Goal: Information Seeking & Learning: Stay updated

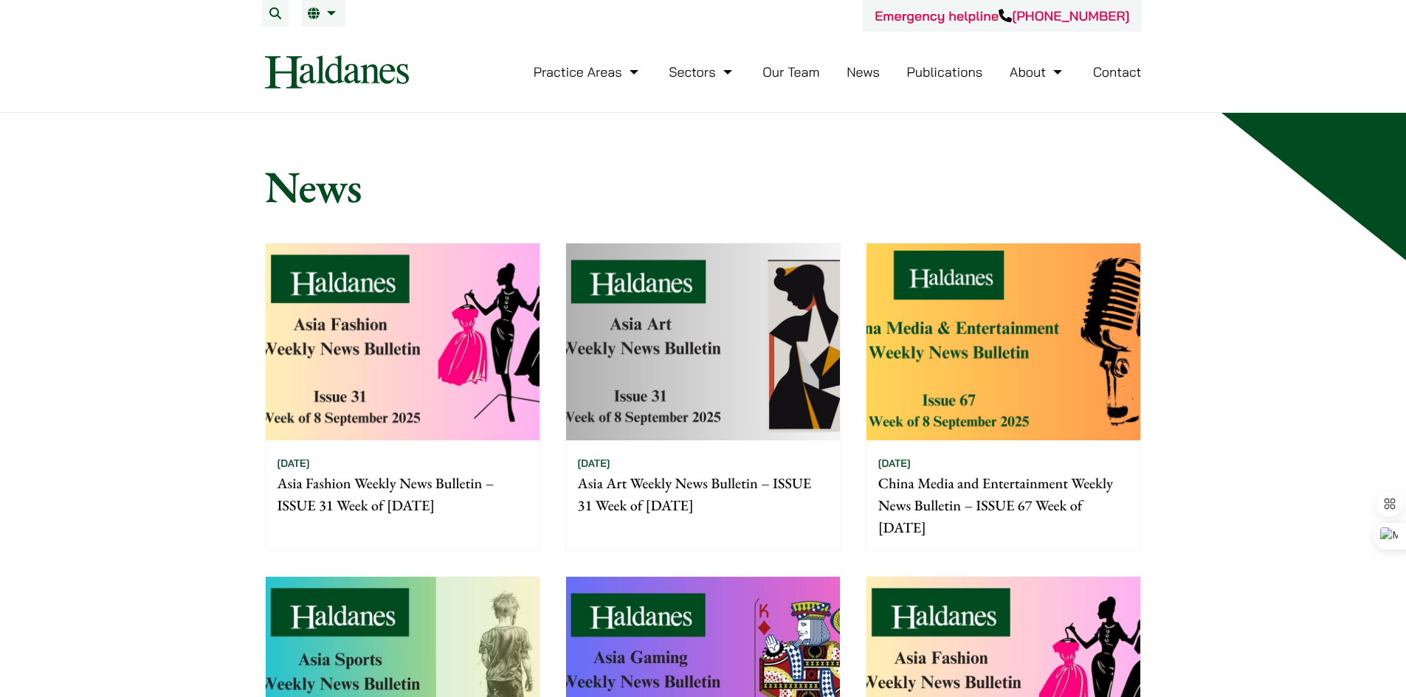
click at [876, 73] on link "News" at bounding box center [862, 71] width 33 height 17
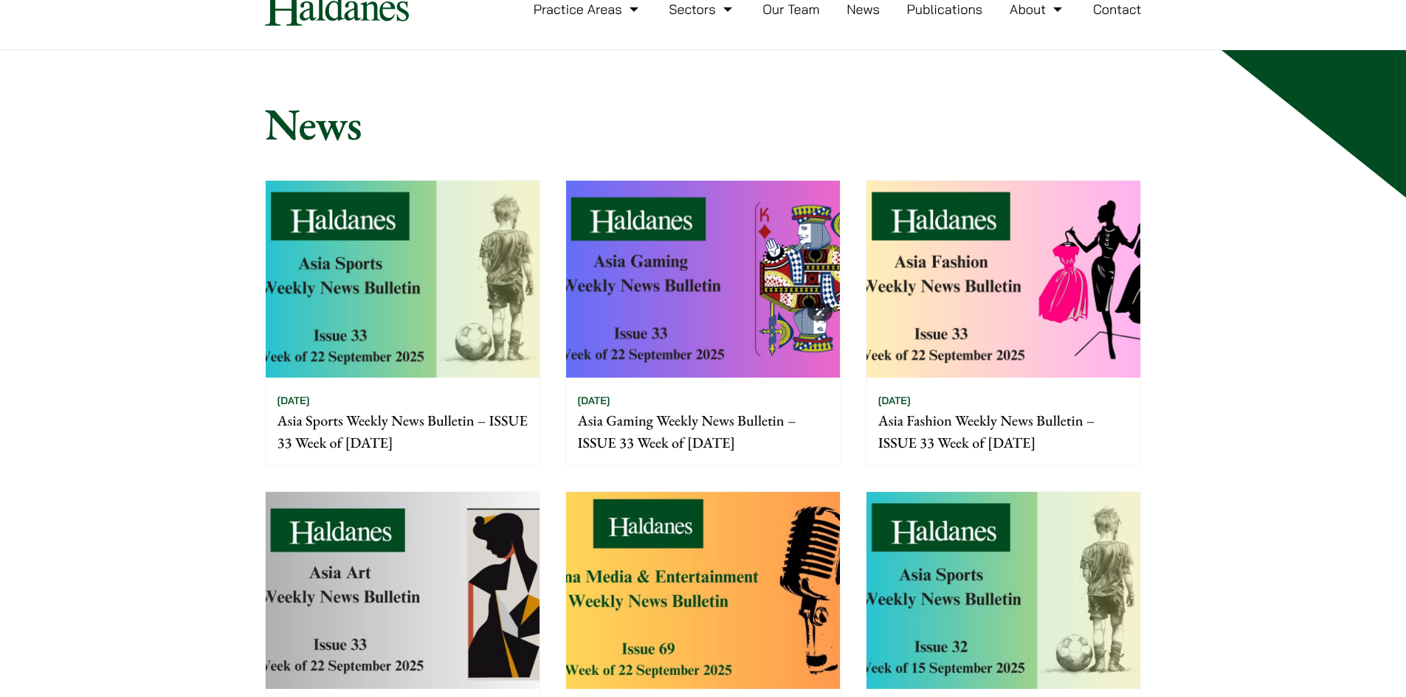
scroll to position [221, 0]
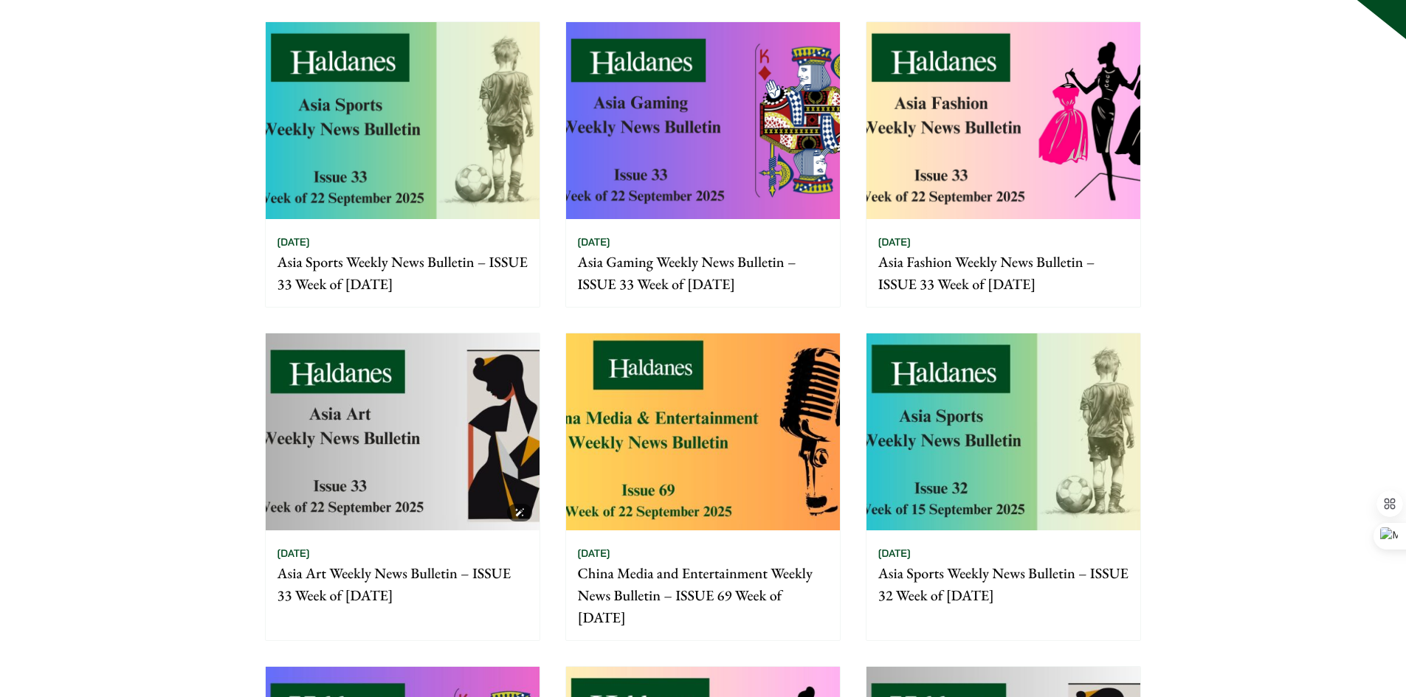
click at [412, 429] on img at bounding box center [403, 432] width 274 height 197
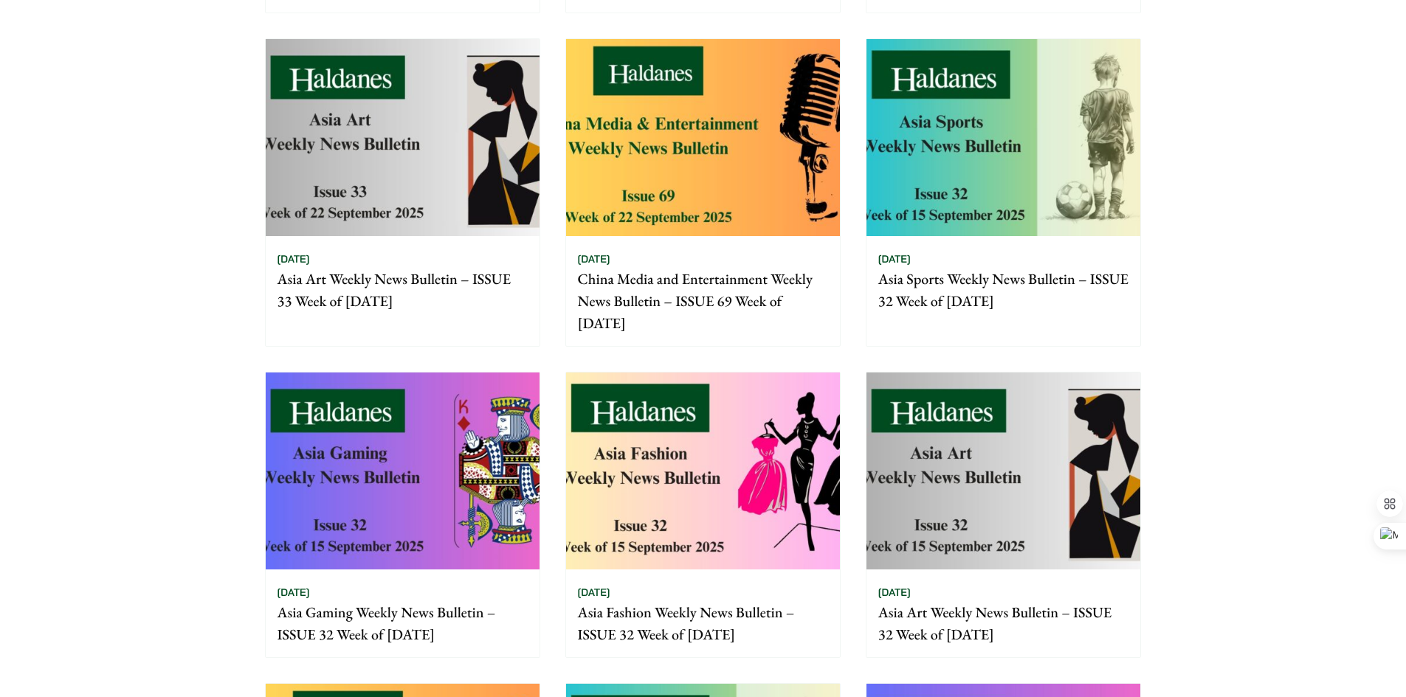
scroll to position [517, 0]
click at [1064, 505] on img at bounding box center [1003, 470] width 274 height 197
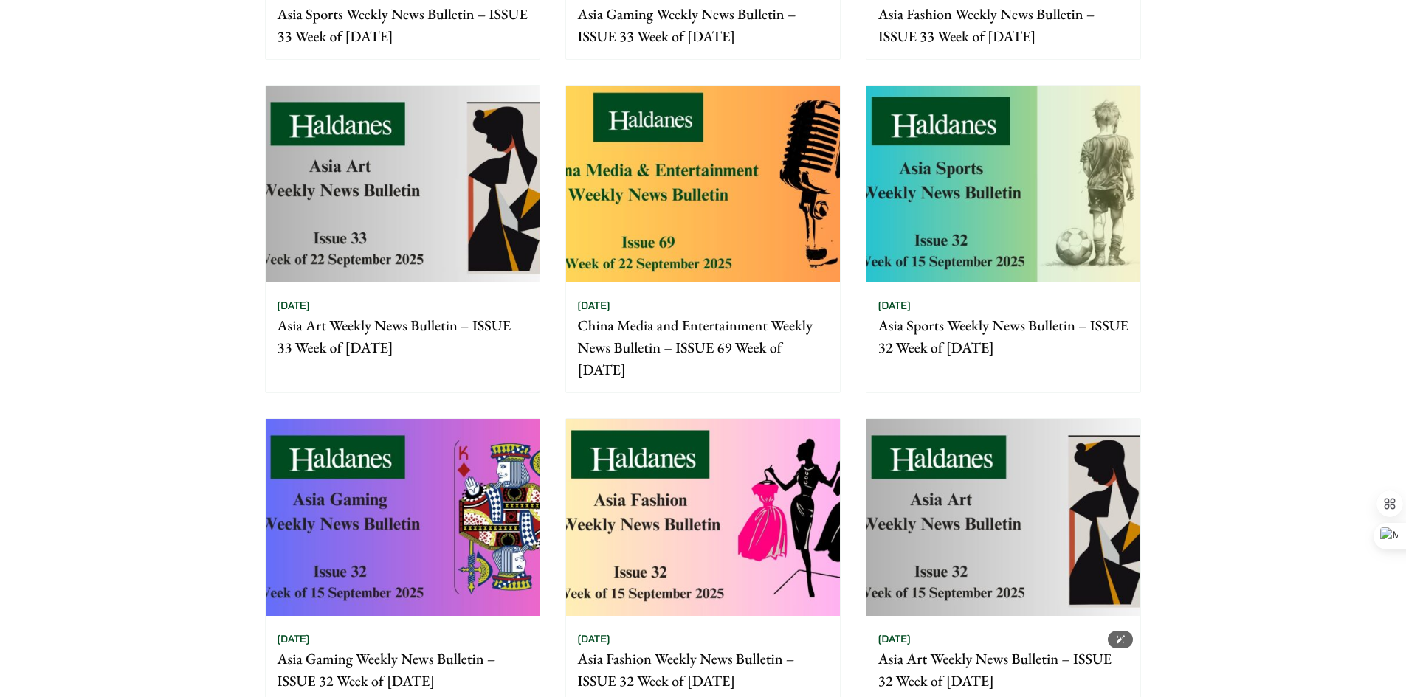
scroll to position [369, 0]
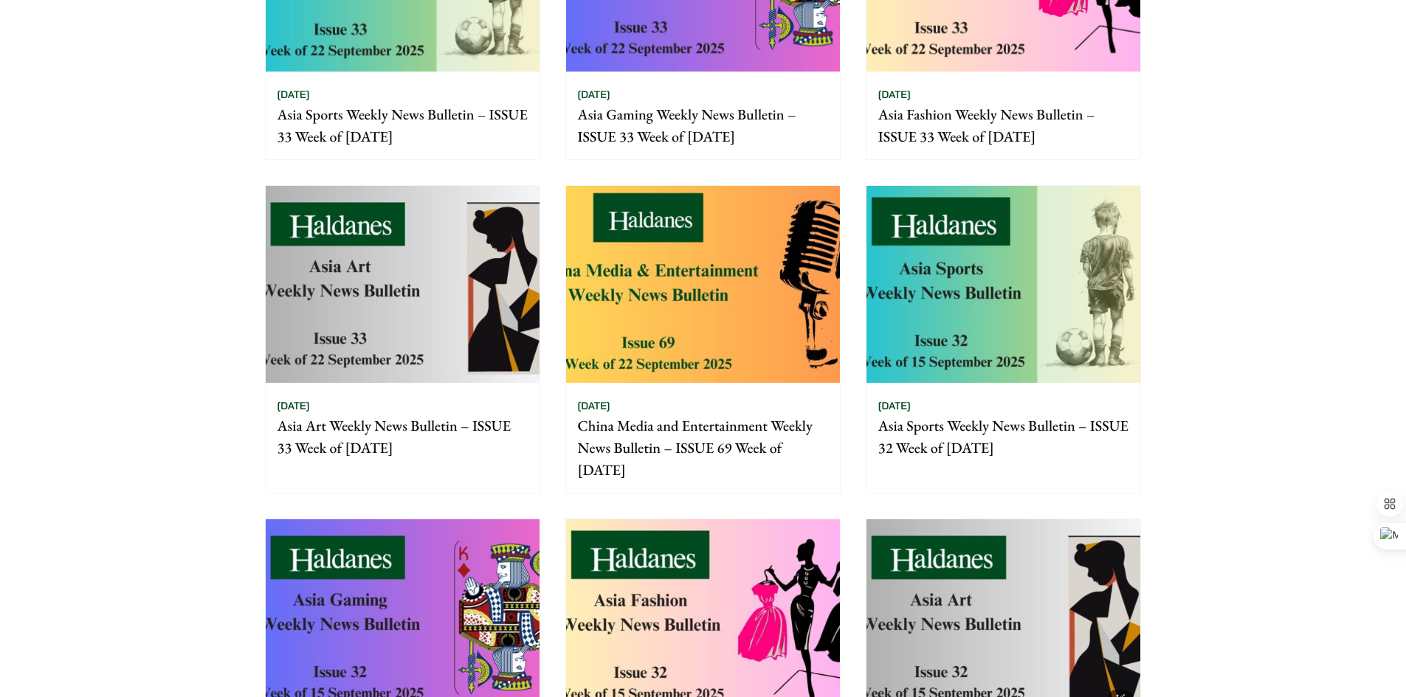
click at [990, 582] on img at bounding box center [1003, 617] width 274 height 197
click at [697, 584] on img at bounding box center [703, 617] width 274 height 197
click at [801, 579] on img at bounding box center [703, 617] width 274 height 197
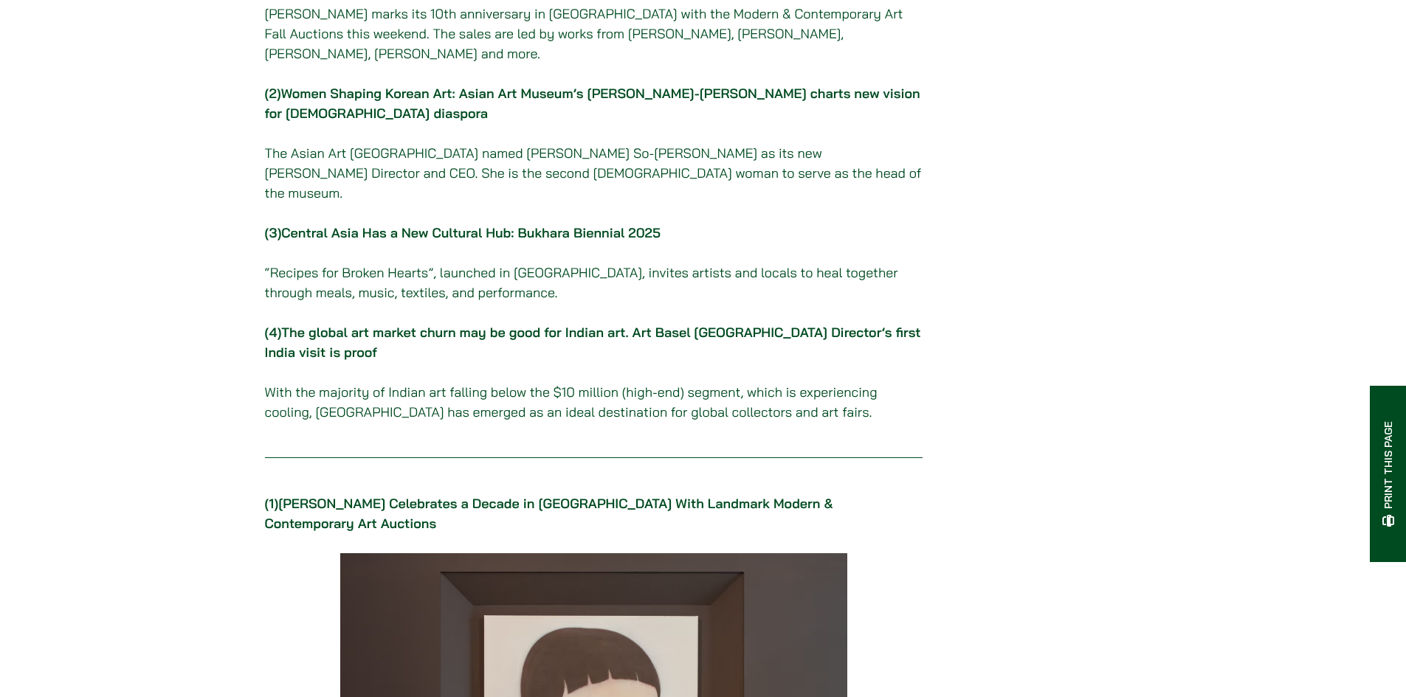
scroll to position [369, 0]
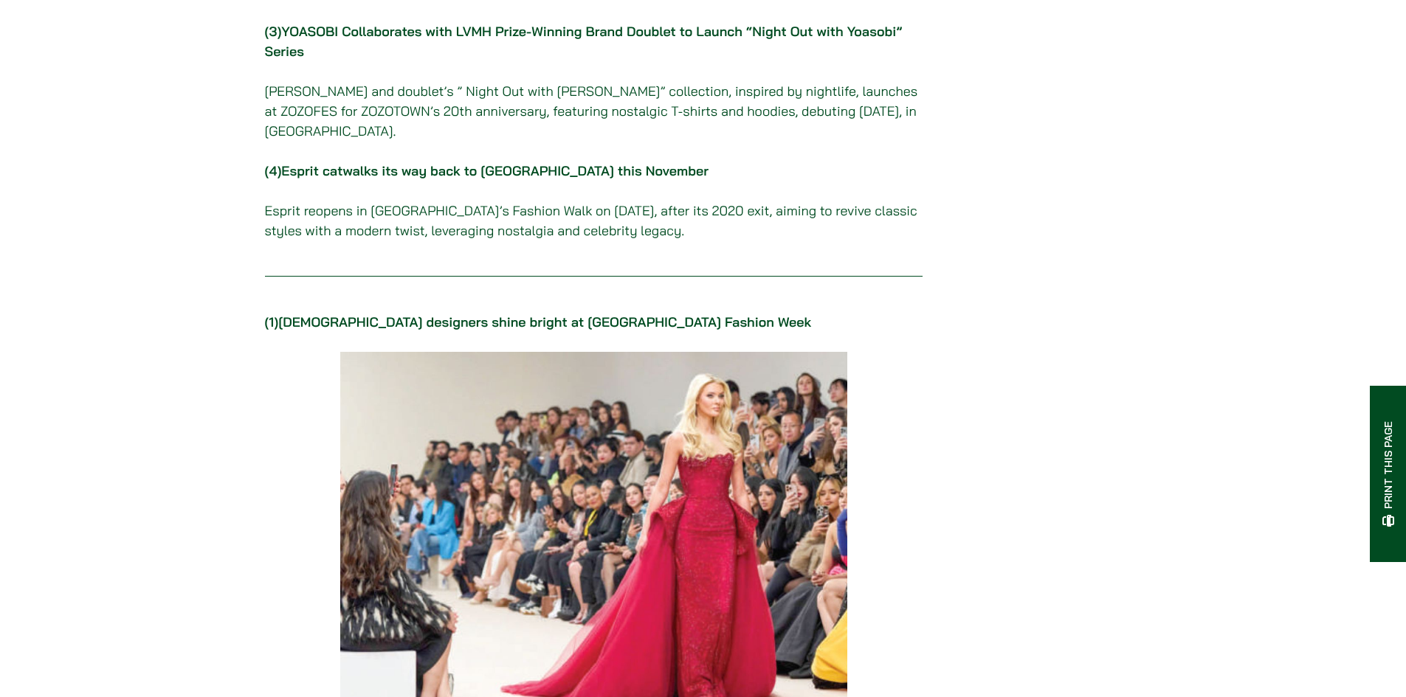
scroll to position [221, 0]
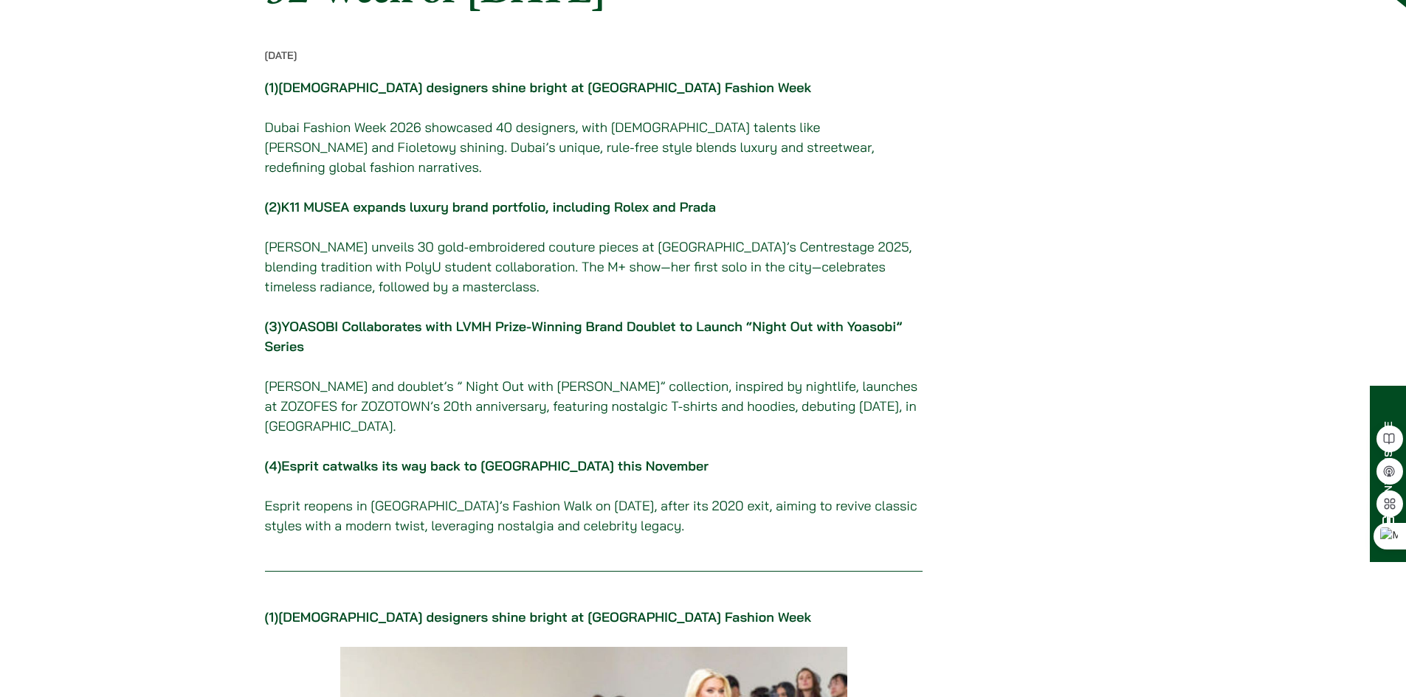
click at [456, 297] on p "[PERSON_NAME] unveils 30 gold-embroidered couture pieces at [GEOGRAPHIC_DATA]’s…" at bounding box center [593, 267] width 657 height 60
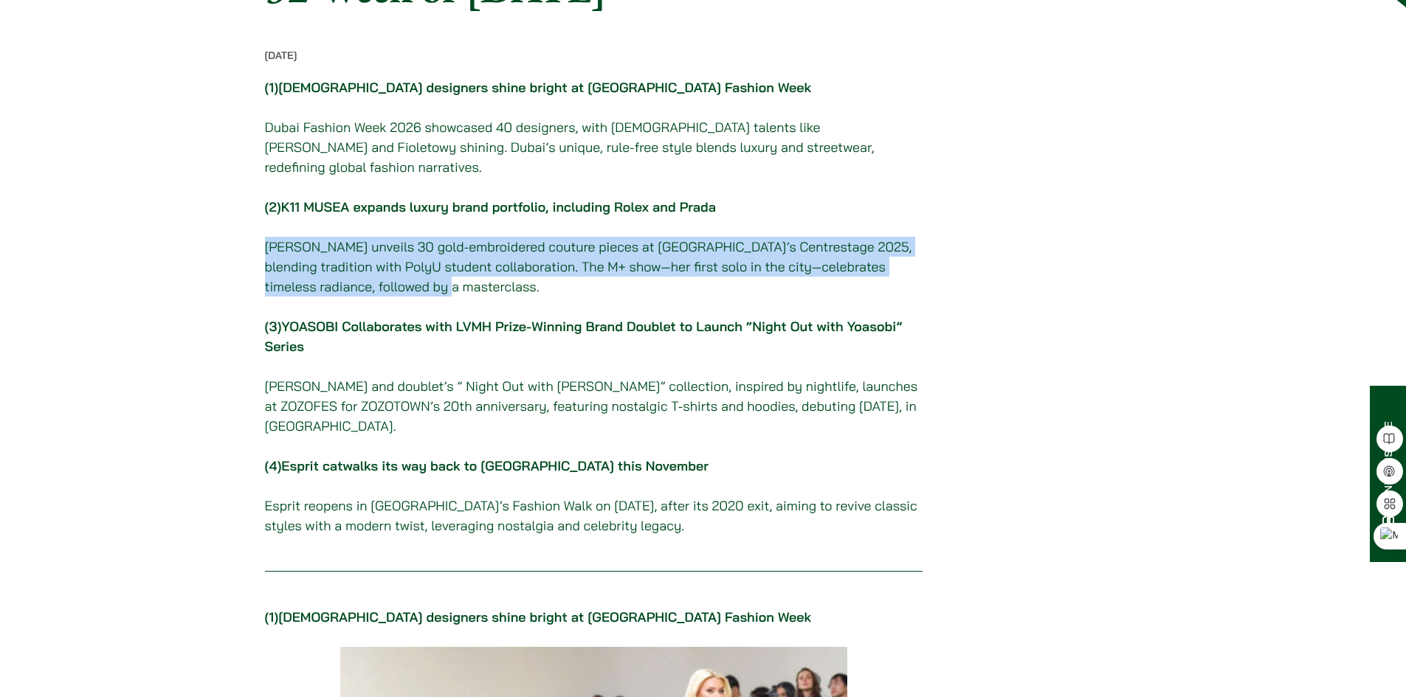
drag, startPoint x: 447, startPoint y: 299, endPoint x: 260, endPoint y: 259, distance: 191.6
click at [545, 278] on p "[PERSON_NAME] unveils 30 gold-embroidered couture pieces at [GEOGRAPHIC_DATA]’s…" at bounding box center [593, 267] width 657 height 60
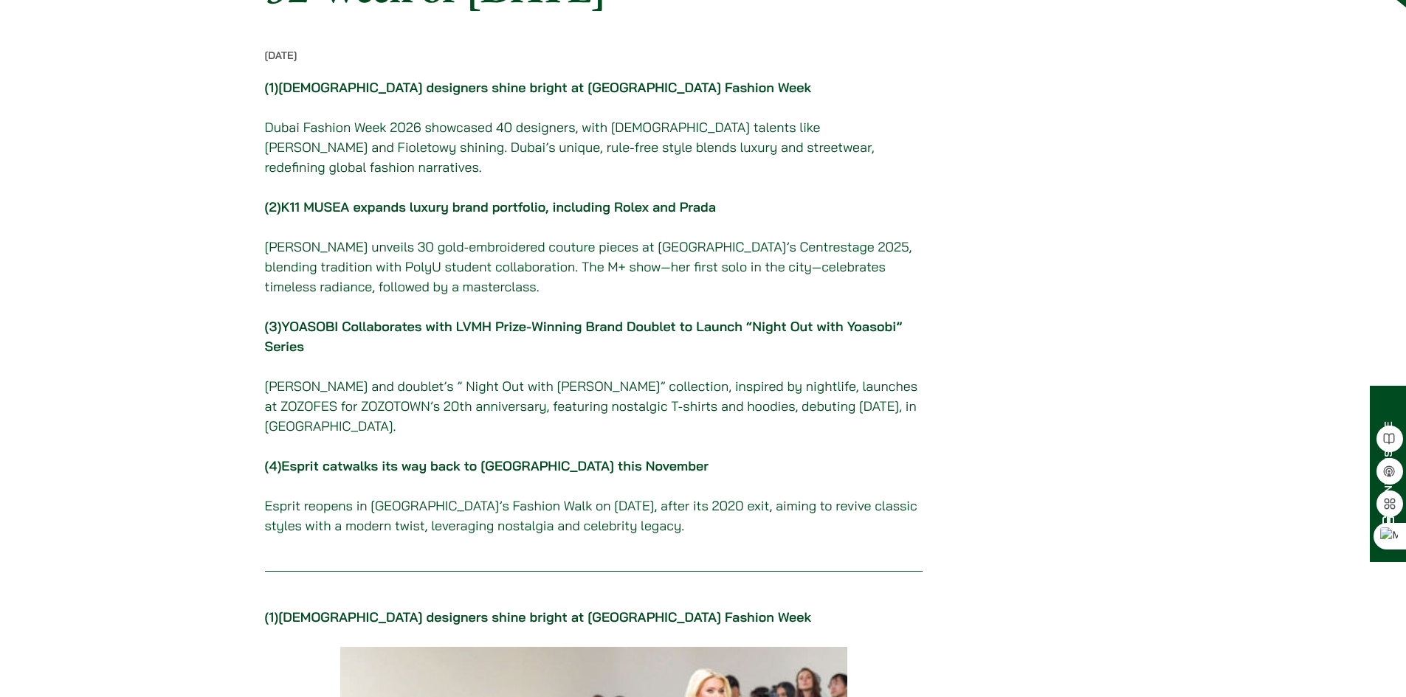
drag, startPoint x: 461, startPoint y: 303, endPoint x: 471, endPoint y: 302, distance: 9.6
click at [461, 297] on p "[PERSON_NAME] unveils 30 gold-embroidered couture pieces at [GEOGRAPHIC_DATA]’s…" at bounding box center [593, 267] width 657 height 60
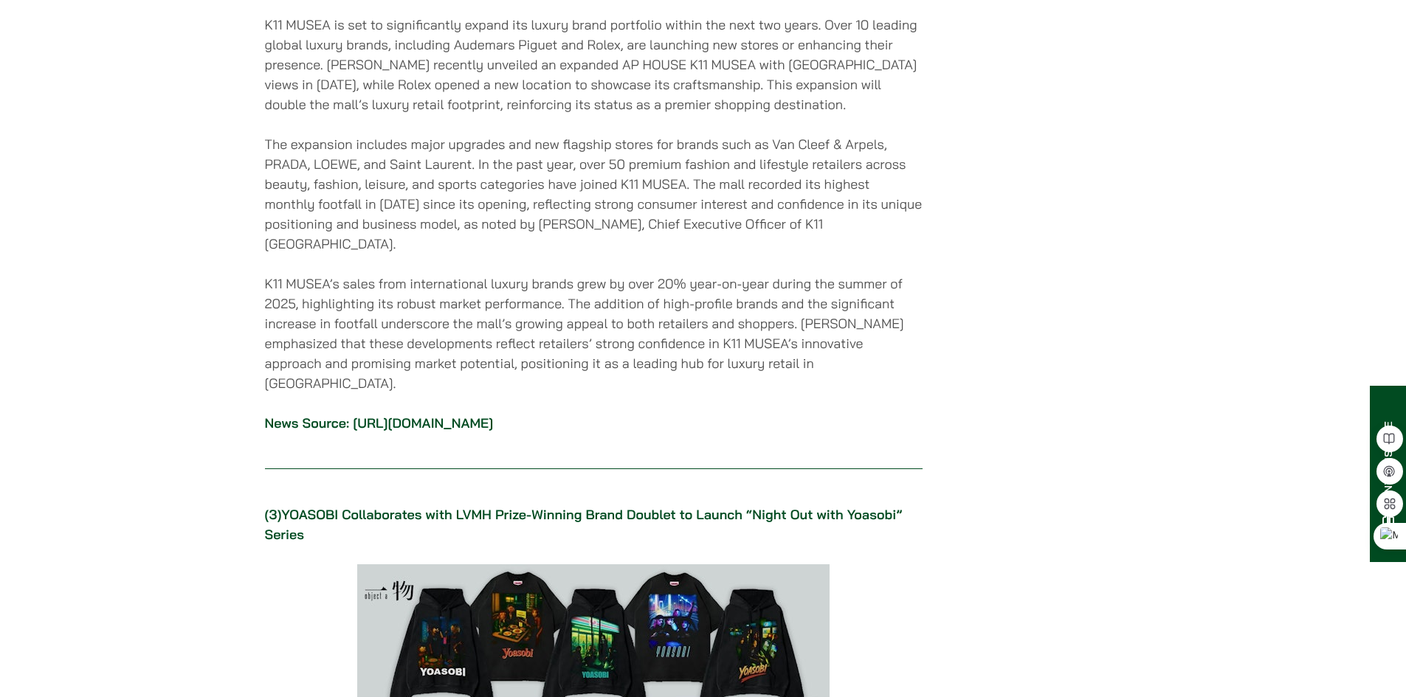
scroll to position [2435, 0]
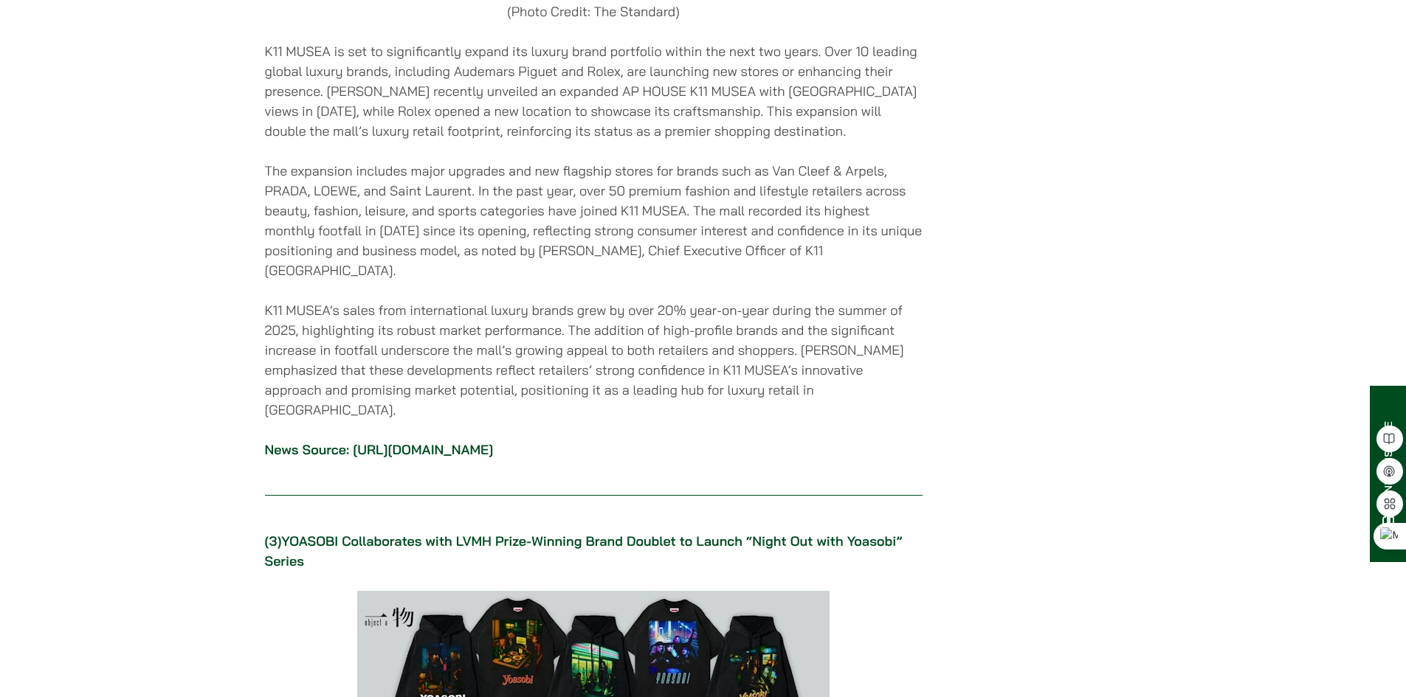
click at [819, 361] on p "K11 MUSEA’s sales from international luxury brands grew by over 20% year-on-yea…" at bounding box center [593, 360] width 657 height 120
click at [493, 441] on link "[URL][DOMAIN_NAME]" at bounding box center [423, 449] width 140 height 17
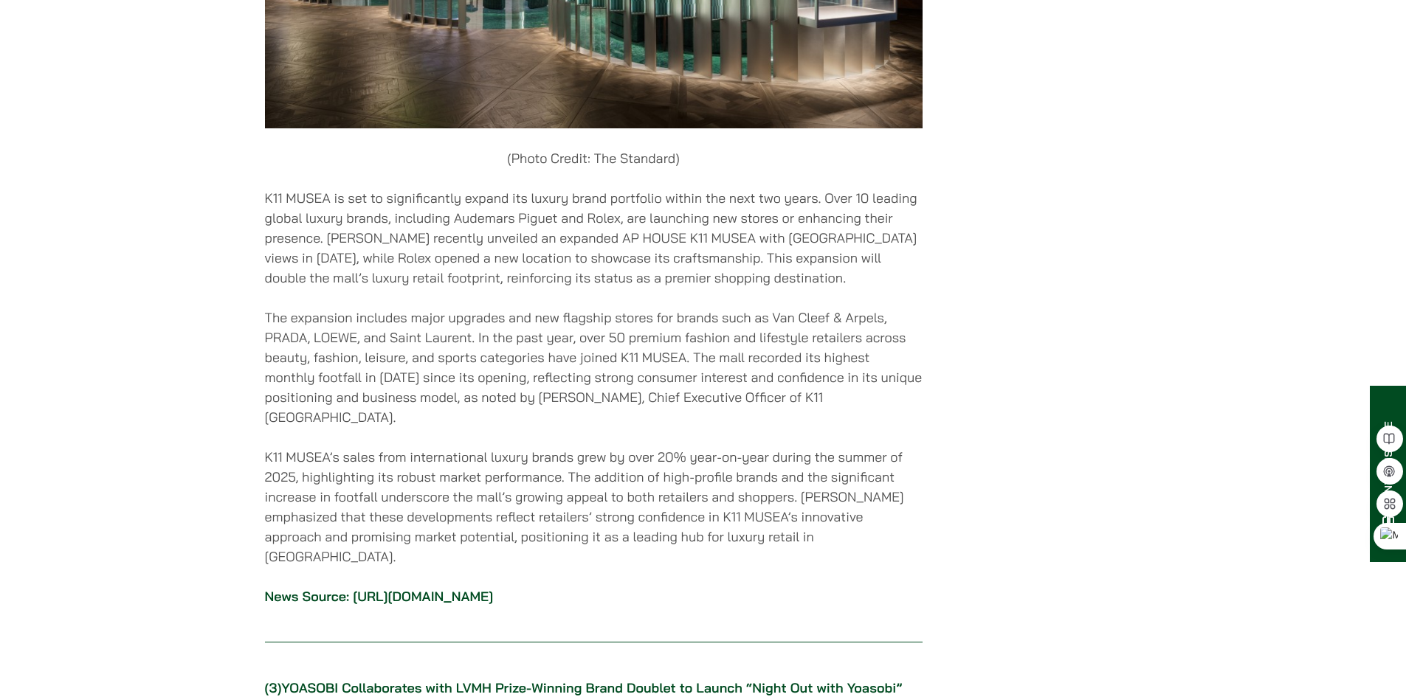
scroll to position [2288, 0]
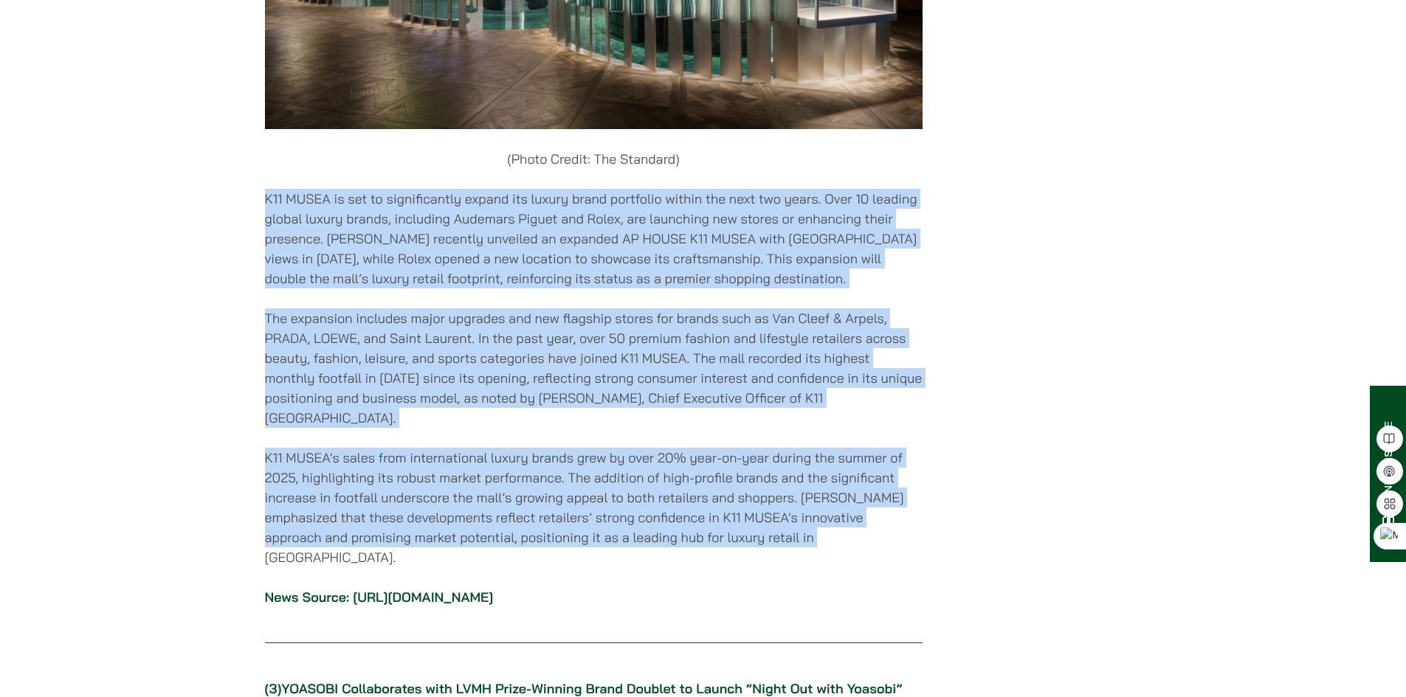
drag, startPoint x: 815, startPoint y: 508, endPoint x: 252, endPoint y: 177, distance: 653.3
click at [252, 177] on div "Home » News » Asia Fashion Weekly News Bulletin – ISSUE 32 Week of [DATE] Asia …" at bounding box center [703, 388] width 930 height 5094
copy div "L55 IPSUM do sit am consecteturad elitse doe tempor incid utlaboree dolore mag …"
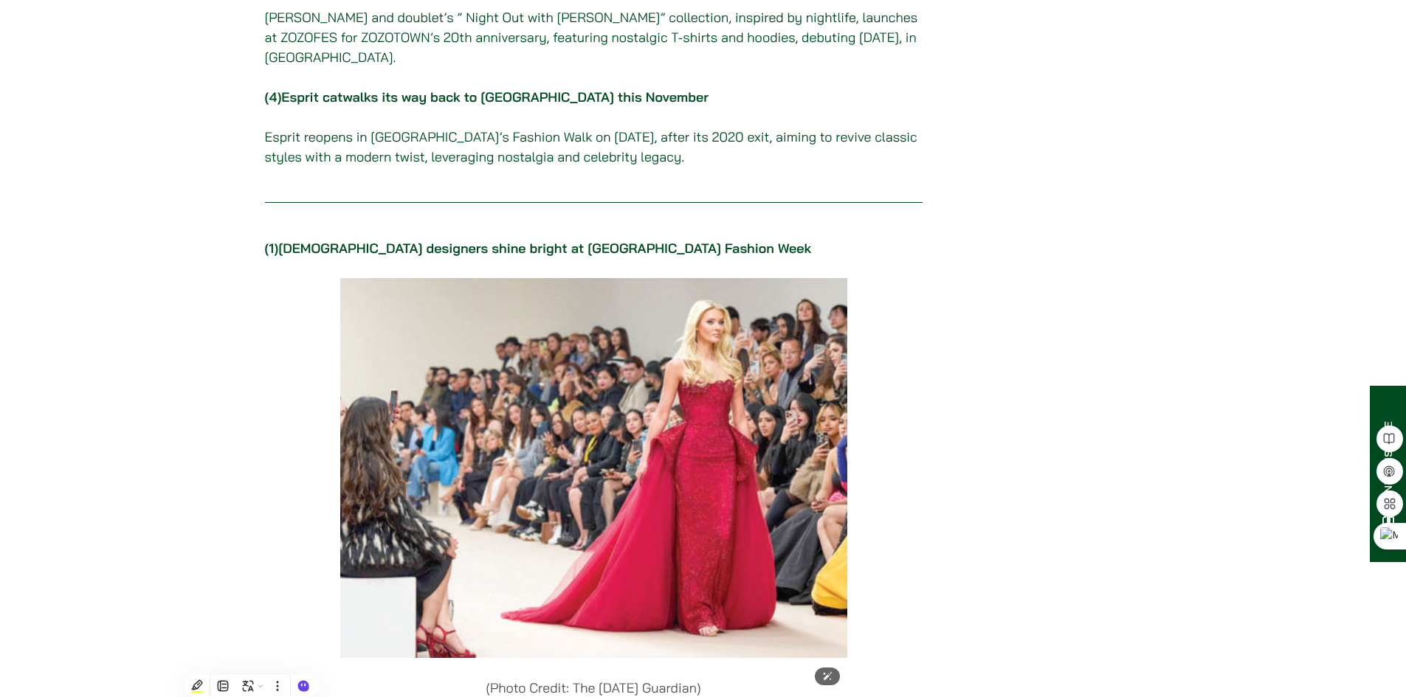
scroll to position [148, 0]
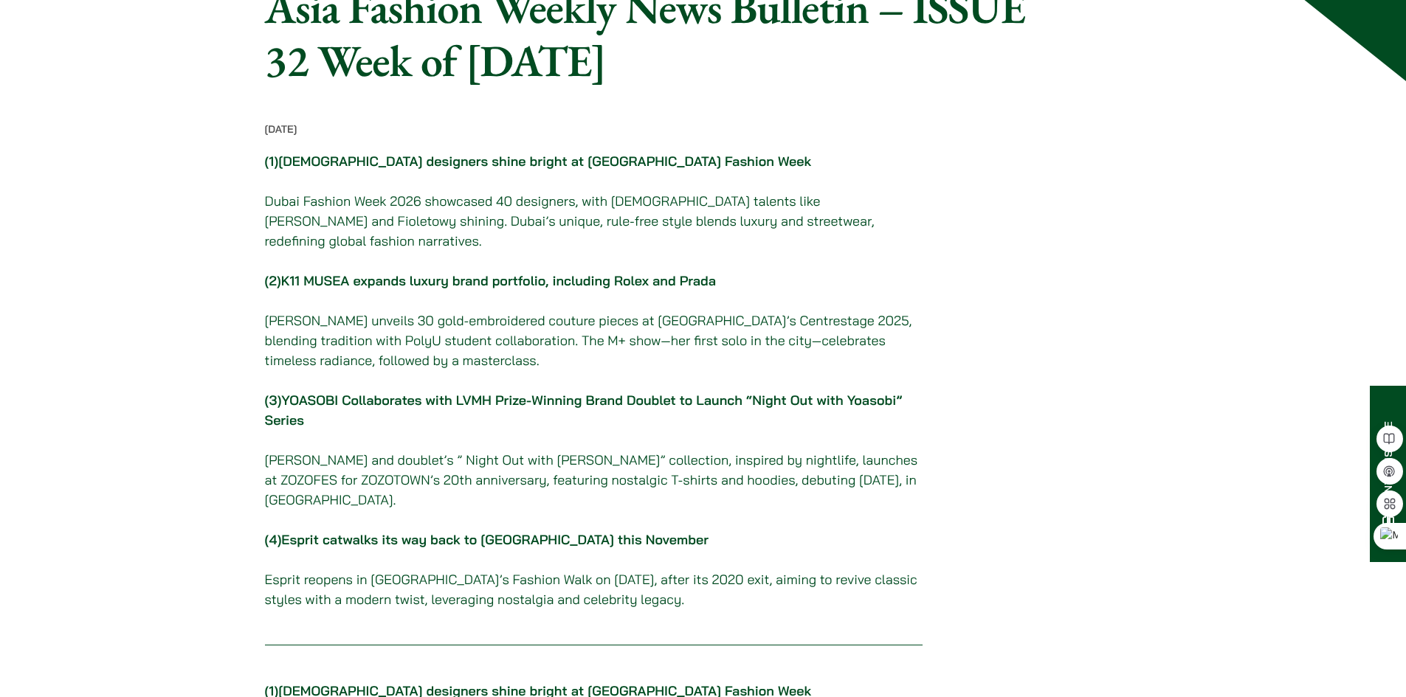
click at [434, 330] on p "[PERSON_NAME] unveils 30 gold-embroidered couture pieces at [GEOGRAPHIC_DATA]’s…" at bounding box center [593, 341] width 657 height 60
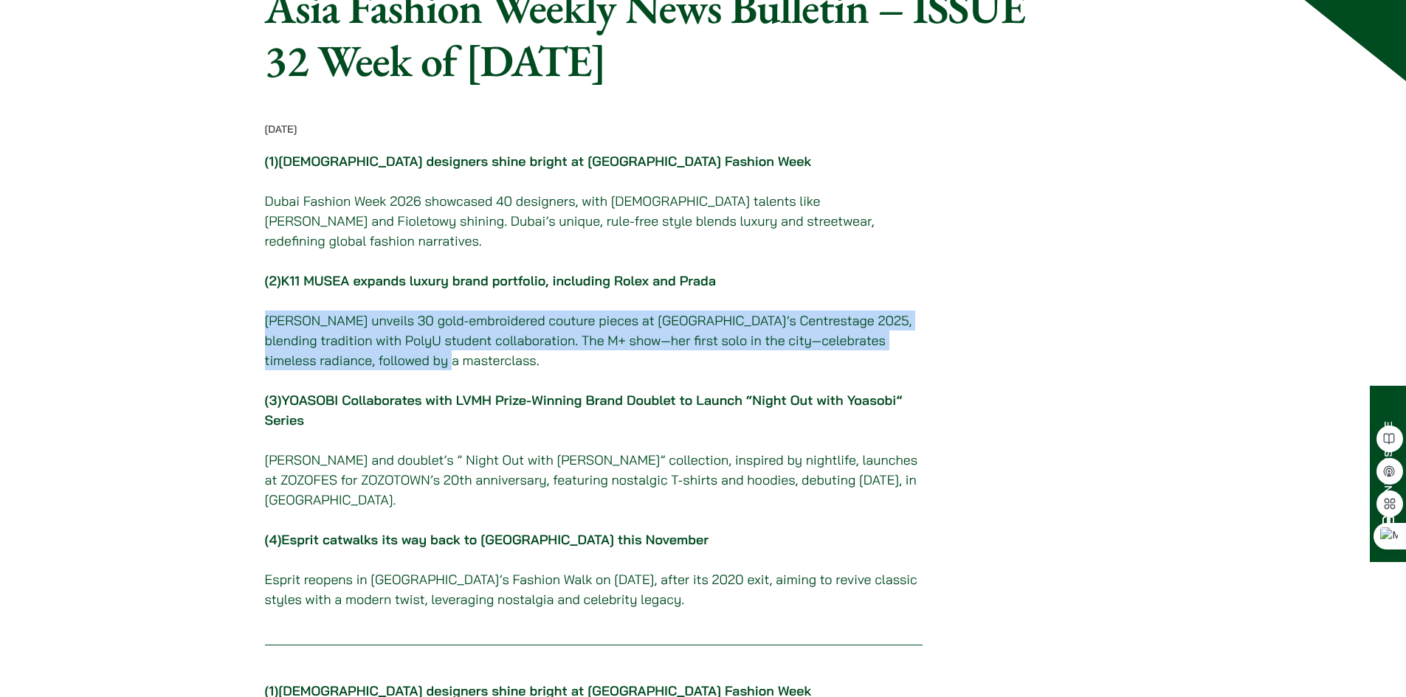
drag, startPoint x: 438, startPoint y: 376, endPoint x: 256, endPoint y: 337, distance: 186.4
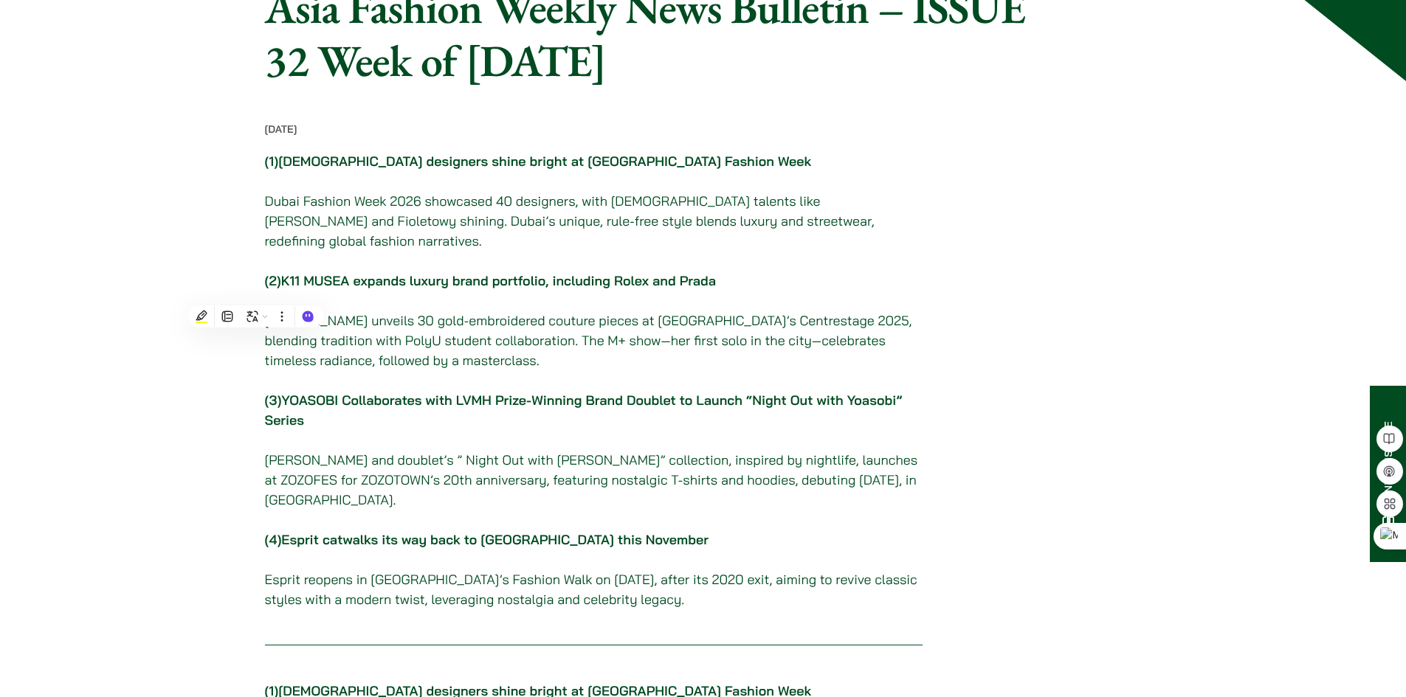
drag, startPoint x: 734, startPoint y: 68, endPoint x: 278, endPoint y: 19, distance: 458.6
click at [278, 19] on h1 "Asia Fashion Weekly News Bulletin – ISSUE 32 Week of [DATE]" at bounding box center [648, 34] width 766 height 106
copy h1 "Asia Fashion Weekly News Bulletin – ISSUE 32 Week of [DATE]"
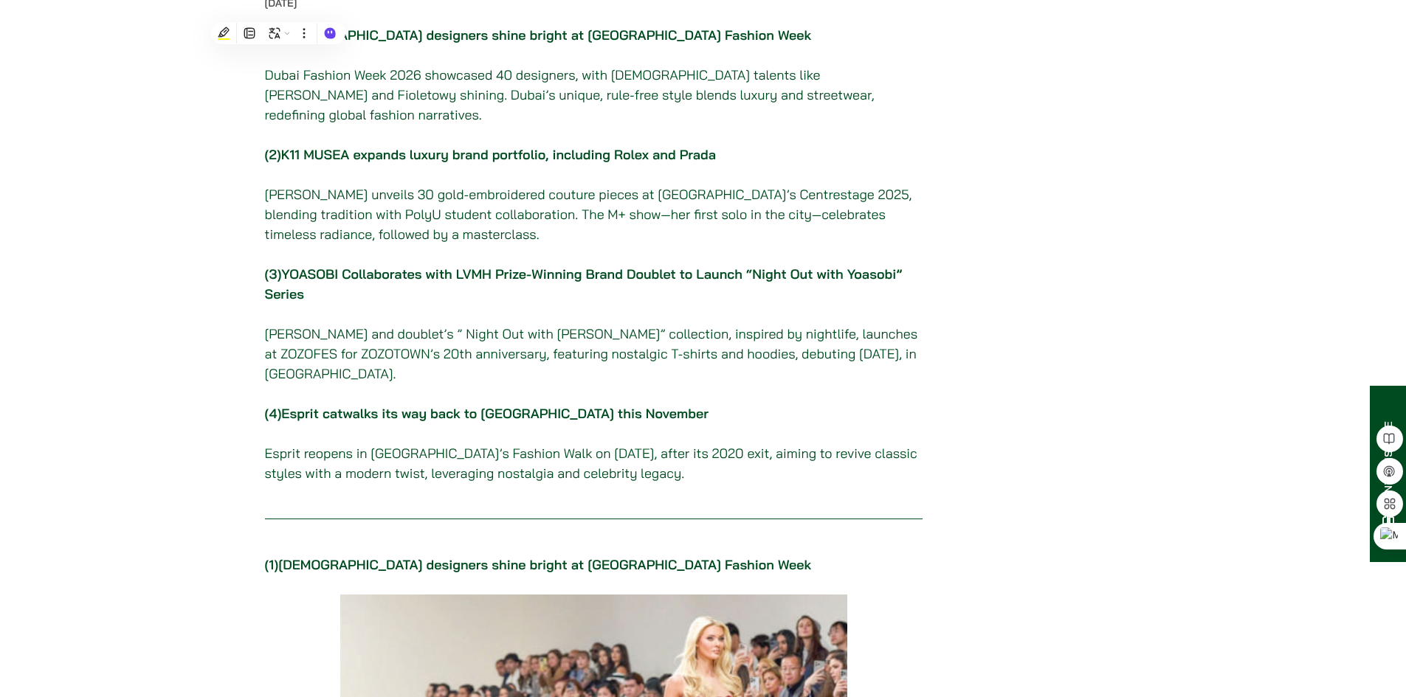
scroll to position [295, 0]
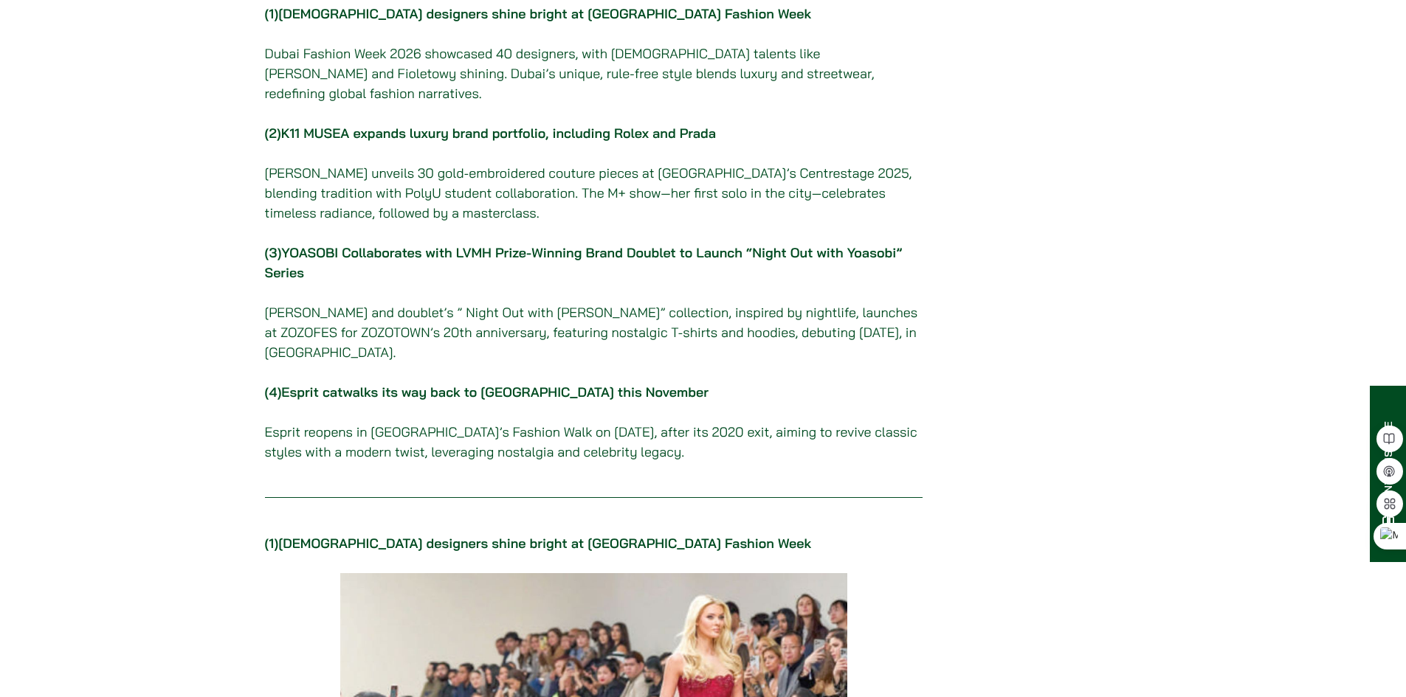
click at [435, 222] on p "[PERSON_NAME] unveils 30 gold-embroidered couture pieces at [GEOGRAPHIC_DATA]’s…" at bounding box center [593, 193] width 657 height 60
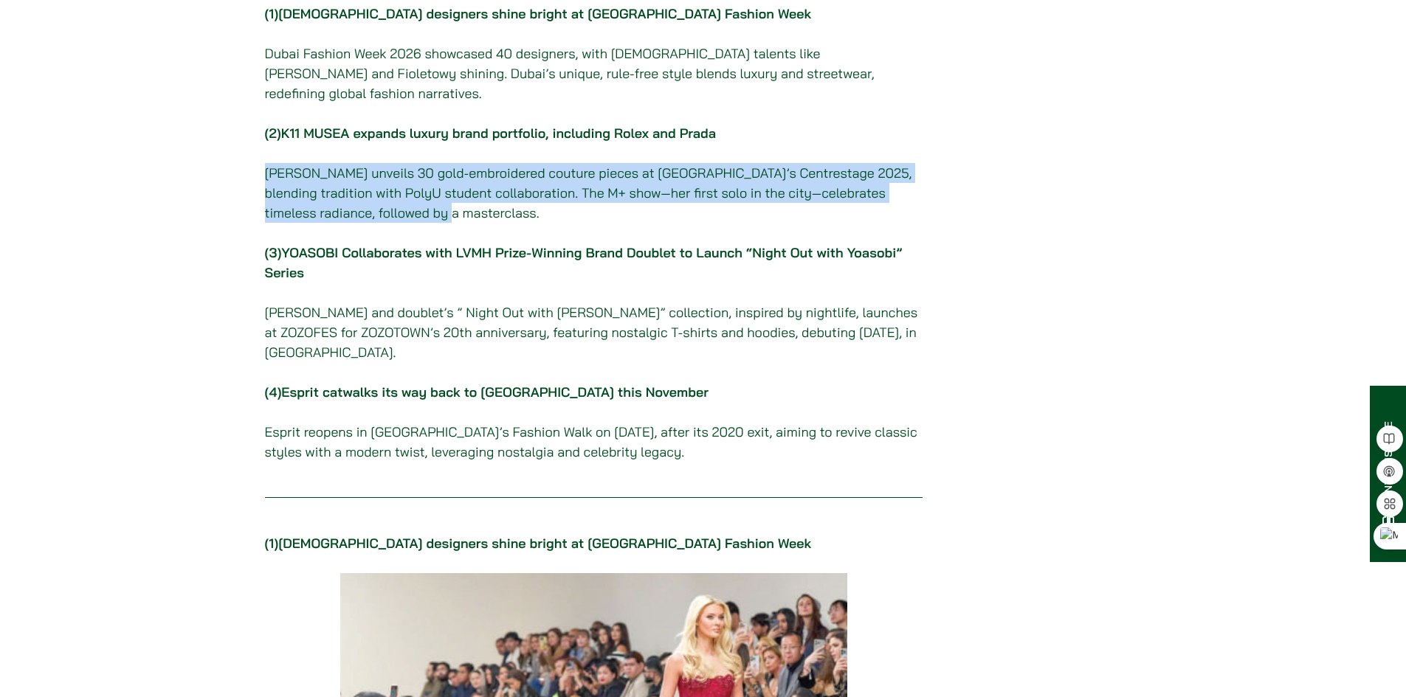
drag, startPoint x: 431, startPoint y: 227, endPoint x: 252, endPoint y: 186, distance: 183.1
click at [522, 218] on p "[PERSON_NAME] unveils 30 gold-embroidered couture pieces at [GEOGRAPHIC_DATA]’s…" at bounding box center [593, 193] width 657 height 60
drag, startPoint x: 438, startPoint y: 224, endPoint x: 268, endPoint y: 188, distance: 174.2
click at [268, 188] on p "[PERSON_NAME] unveils 30 gold-embroidered couture pieces at [GEOGRAPHIC_DATA]’s…" at bounding box center [593, 193] width 657 height 60
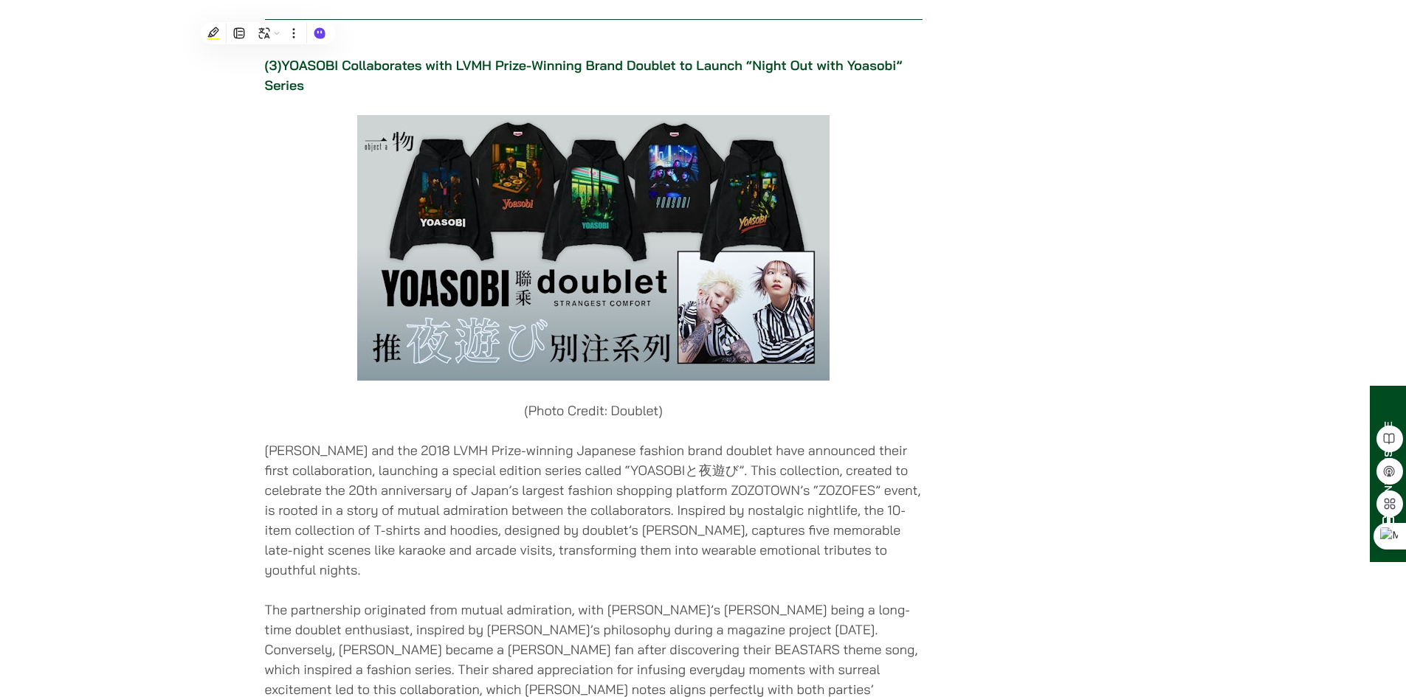
scroll to position [3025, 0]
